Goal: Navigation & Orientation: Find specific page/section

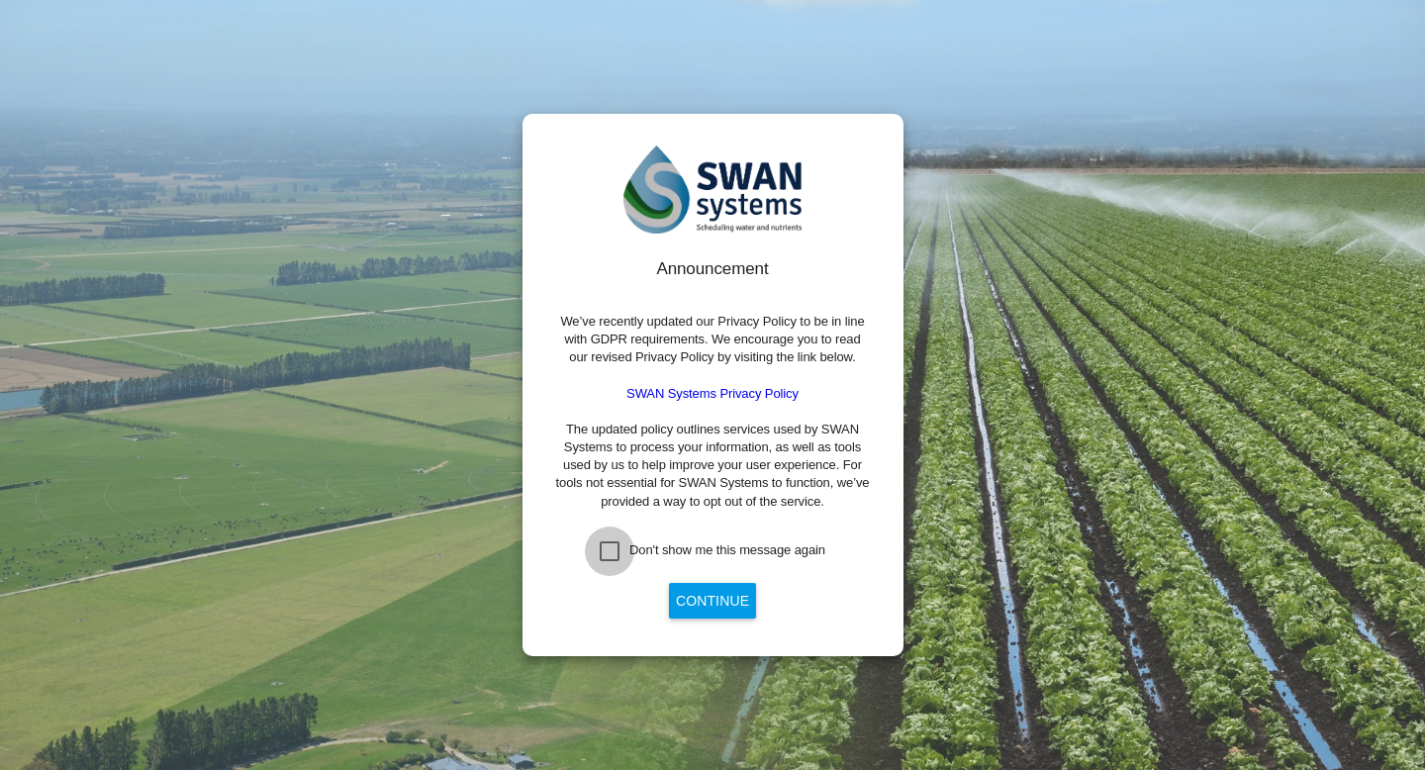
click at [610, 548] on div "Don't show me this message again" at bounding box center [610, 551] width 20 height 20
click at [698, 588] on button "Continue" at bounding box center [712, 601] width 87 height 36
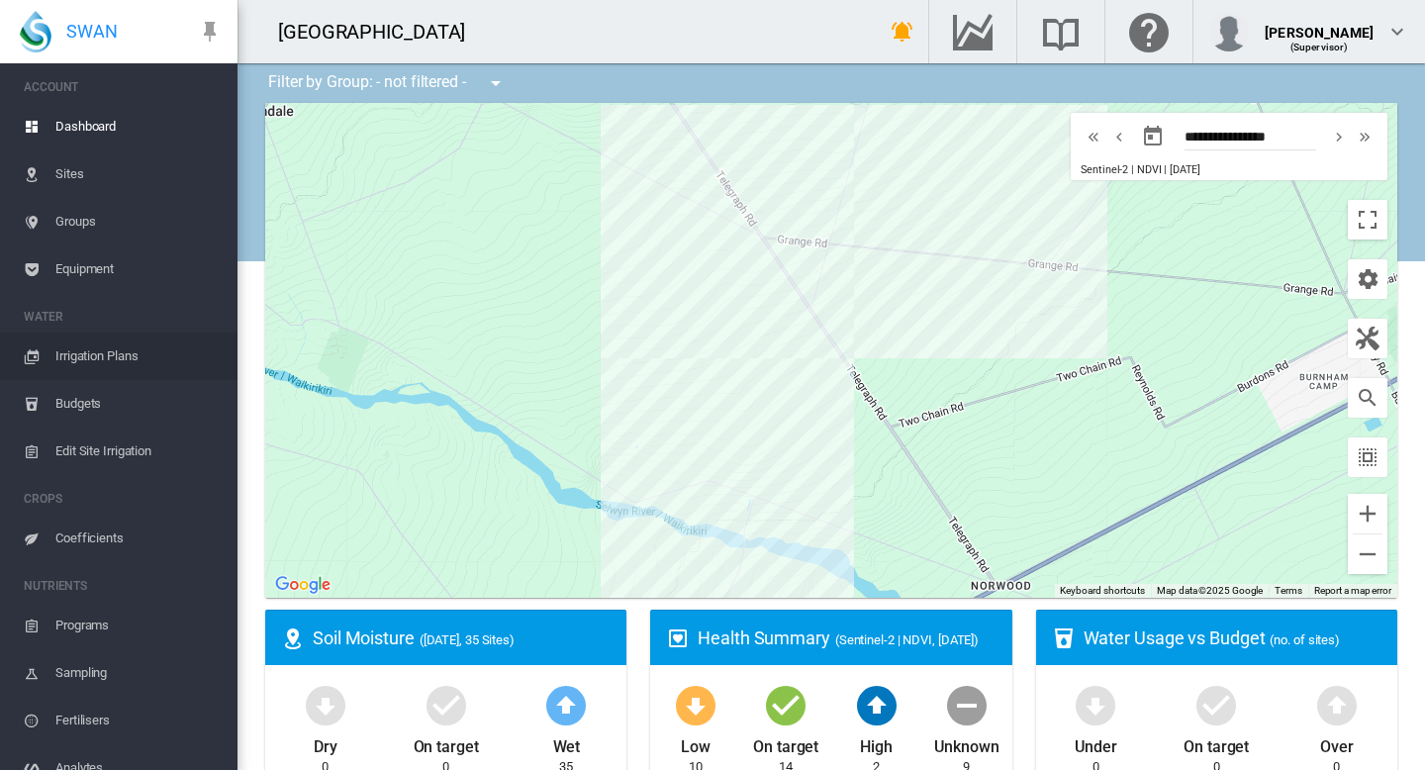
click at [81, 355] on span "Irrigation Plans" at bounding box center [138, 355] width 166 height 47
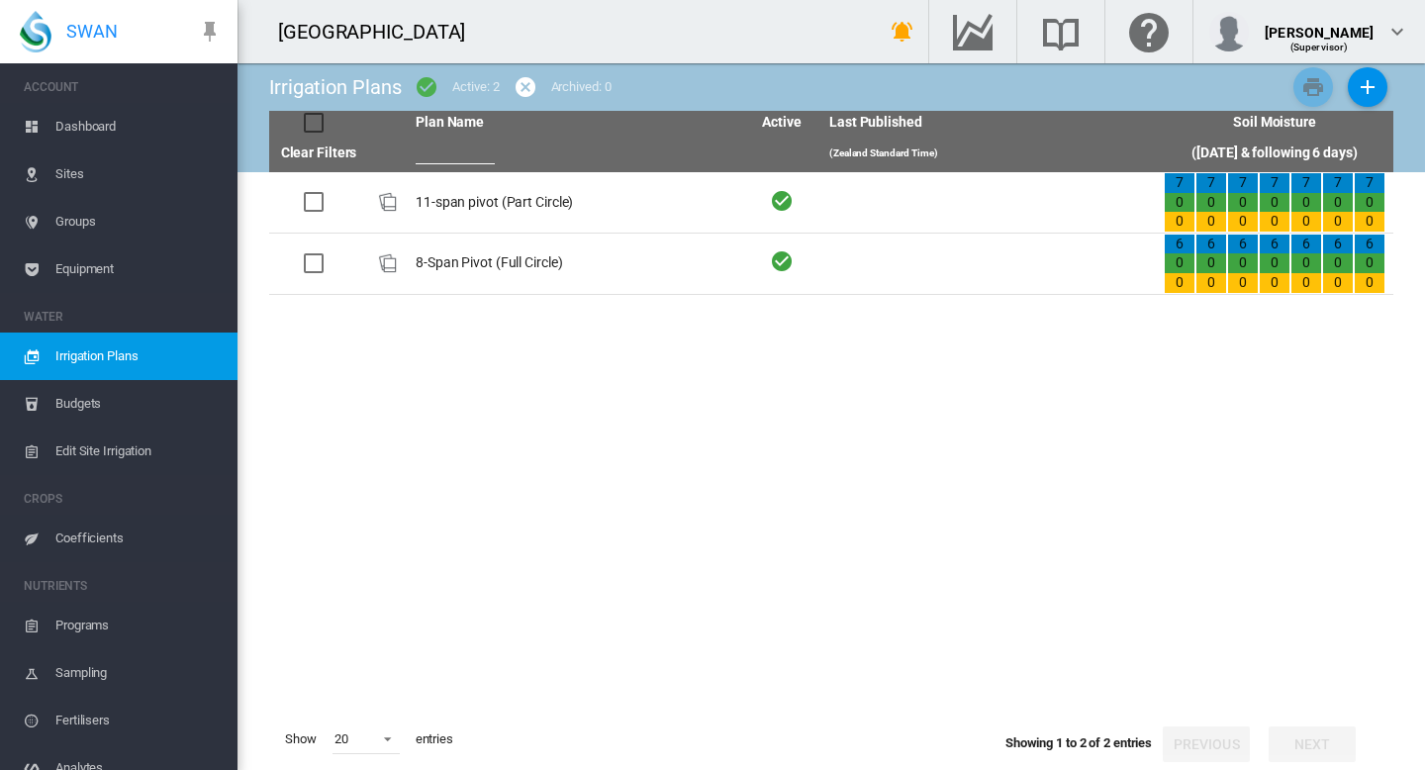
click at [91, 540] on span "Coefficients" at bounding box center [138, 537] width 166 height 47
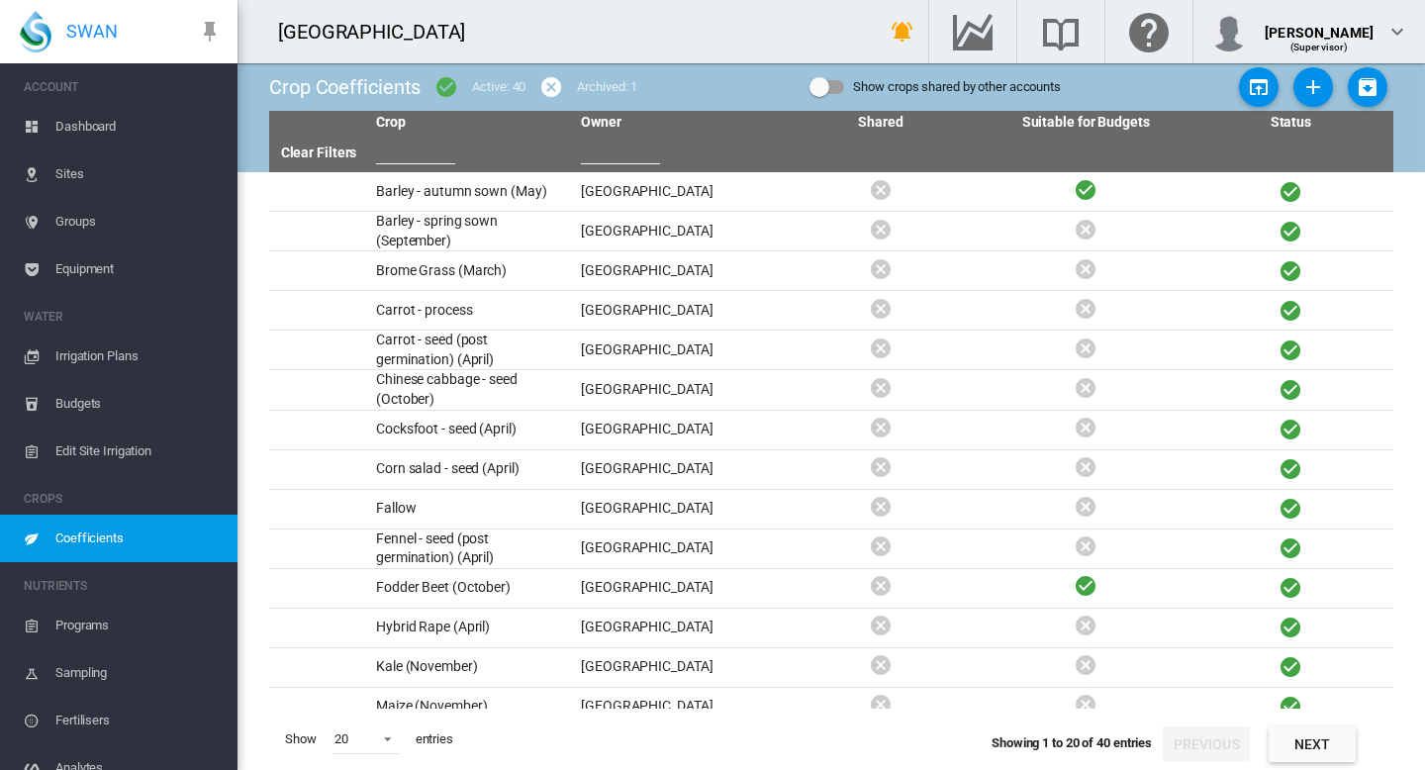
click at [93, 139] on span "Dashboard" at bounding box center [138, 126] width 166 height 47
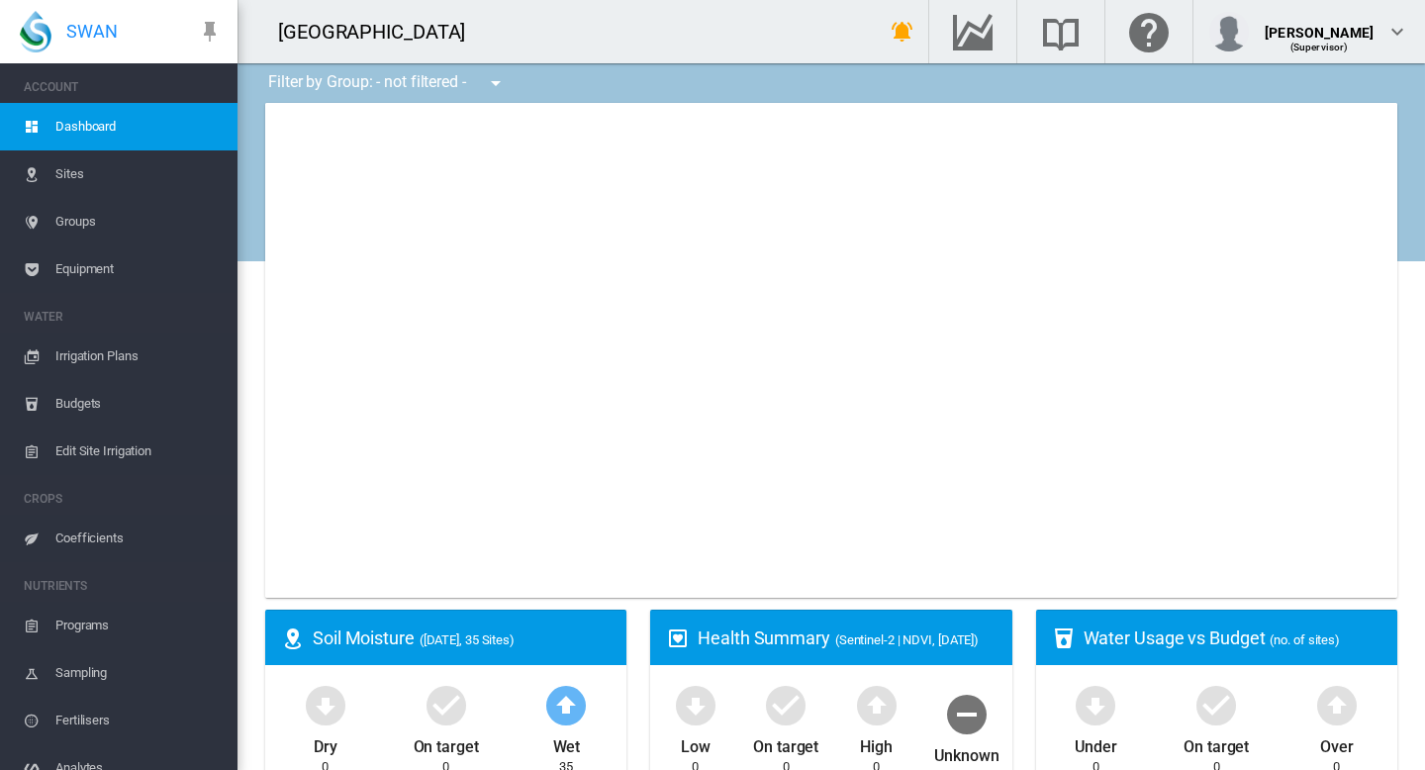
type input "**********"
